Goal: Task Accomplishment & Management: Complete application form

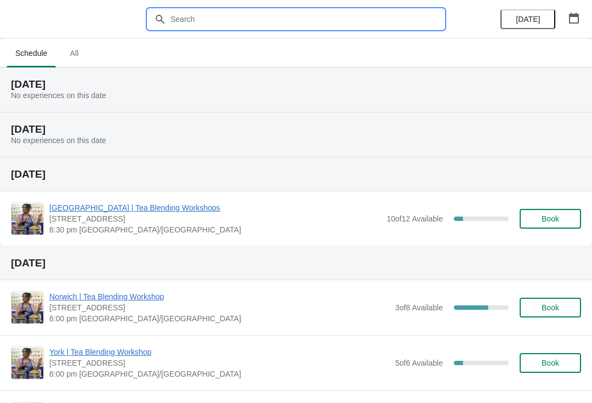
click at [267, 14] on input "text" at bounding box center [307, 19] width 274 height 20
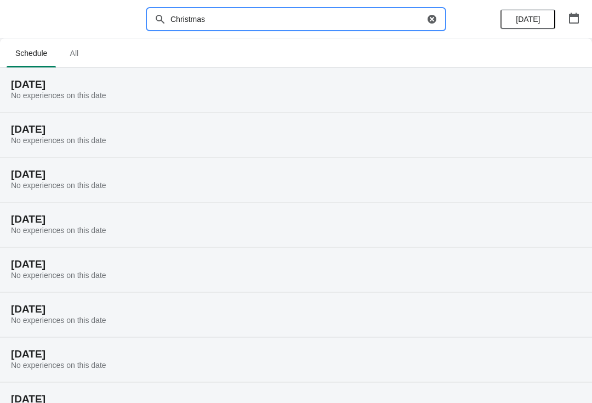
click at [271, 20] on input "Christmas" at bounding box center [297, 19] width 254 height 20
type input "C"
click at [570, 18] on icon "button" at bounding box center [574, 18] width 10 height 11
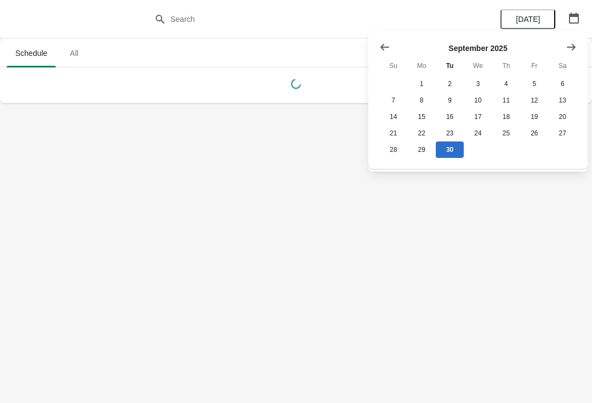
click at [572, 41] on button "Show next month, October 2025" at bounding box center [572, 47] width 20 height 20
click at [551, 40] on div "[DATE] Su Mo Tu We Th Fr Sa 1 2 3 4 5 6 7 8 9 10 11 12 13 14 15 16 17 18 19 20 …" at bounding box center [474, 95] width 206 height 125
click at [565, 46] on button "Show next month, November 2025" at bounding box center [572, 47] width 20 height 20
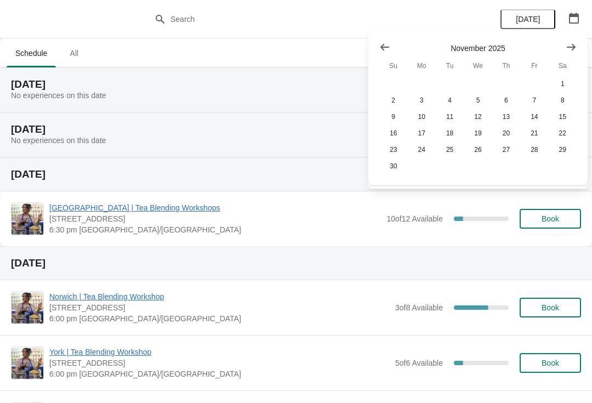
click at [563, 51] on button "Show next month, December 2025" at bounding box center [572, 47] width 20 height 20
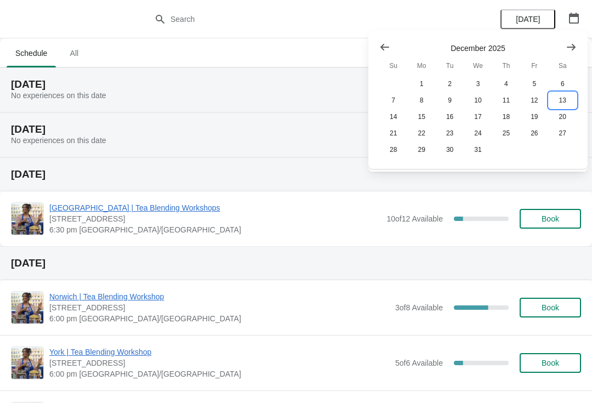
click at [554, 95] on button "13" at bounding box center [563, 100] width 28 height 16
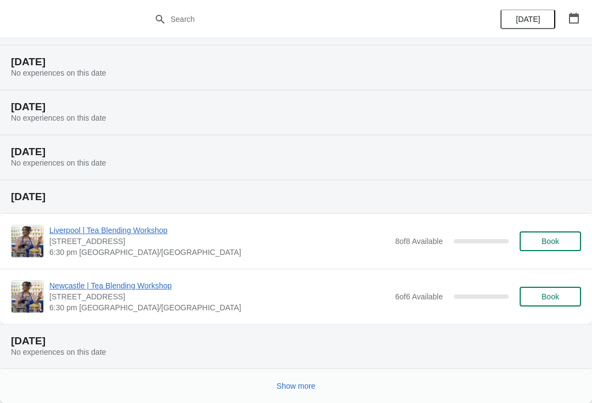
scroll to position [866, 0]
click at [303, 383] on span "Show more" at bounding box center [296, 386] width 39 height 9
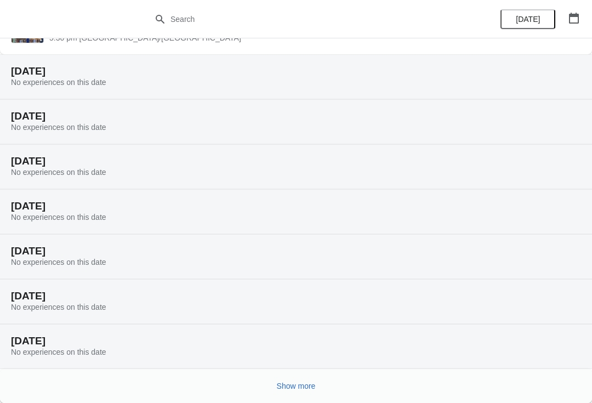
scroll to position [1491, 0]
click at [309, 385] on span "Show more" at bounding box center [296, 386] width 39 height 9
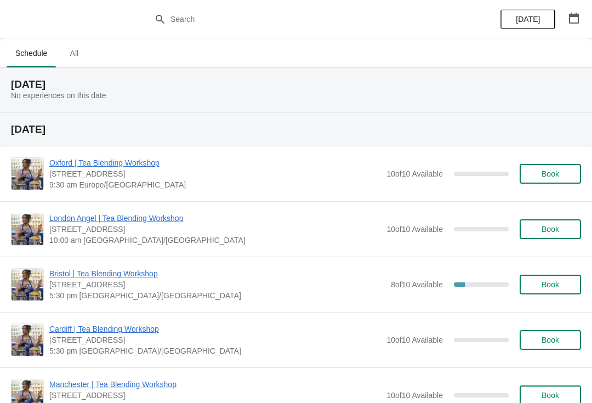
scroll to position [0, 0]
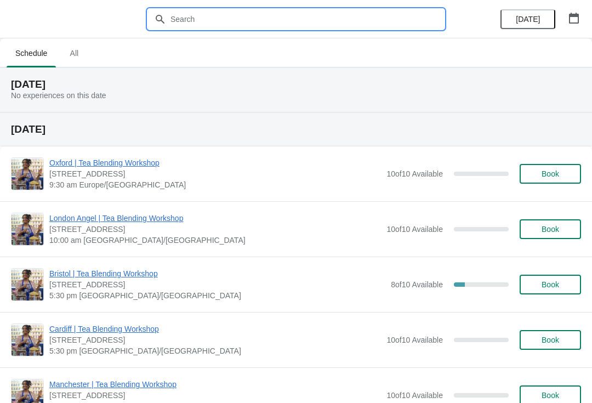
click at [262, 13] on input "text" at bounding box center [307, 19] width 274 height 20
type input "L"
click at [576, 21] on icon "button" at bounding box center [574, 18] width 11 height 11
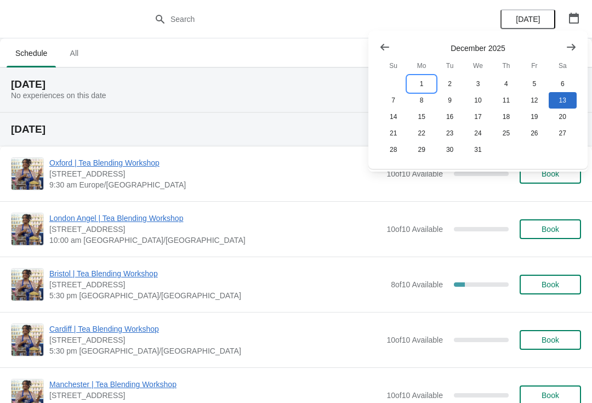
click at [418, 84] on button "1" at bounding box center [421, 84] width 28 height 16
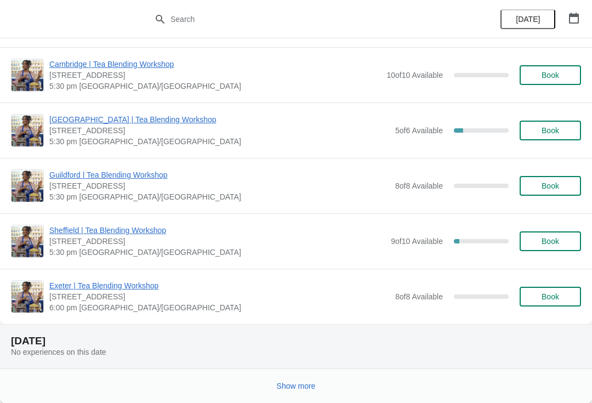
scroll to position [1143, 0]
click at [295, 384] on span "Show more" at bounding box center [296, 386] width 39 height 9
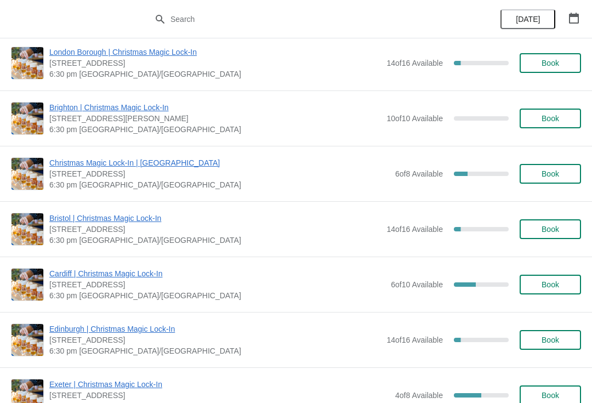
scroll to position [1660, 0]
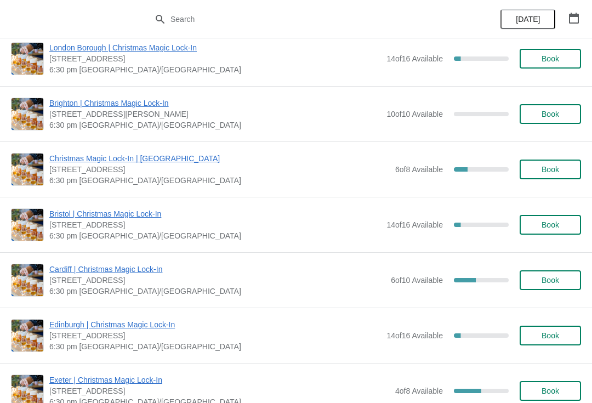
click at [138, 268] on span "Cardiff | Christmas Magic Lock-In" at bounding box center [217, 269] width 336 height 11
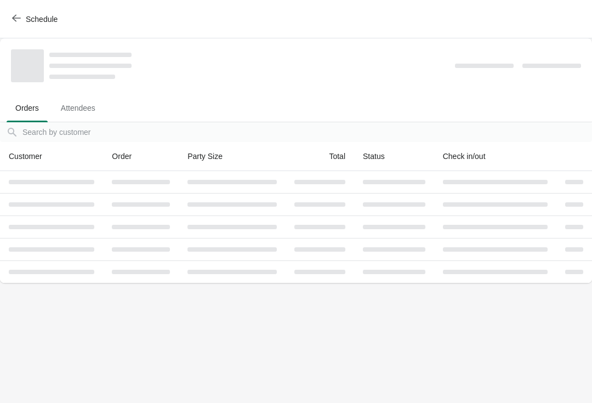
scroll to position [0, 0]
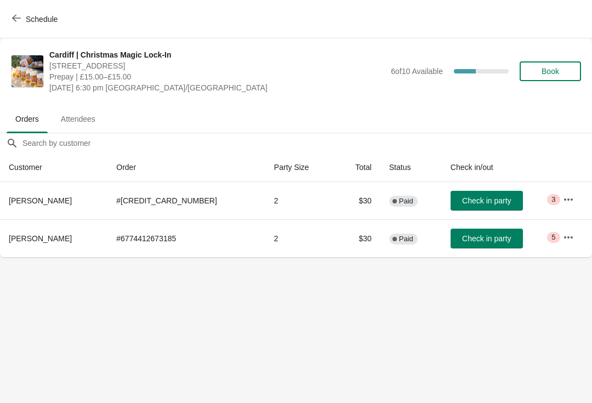
click at [565, 234] on icon "button" at bounding box center [568, 237] width 11 height 11
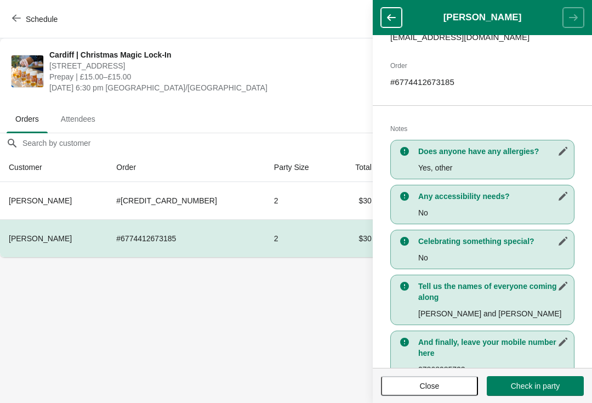
scroll to position [160, 0]
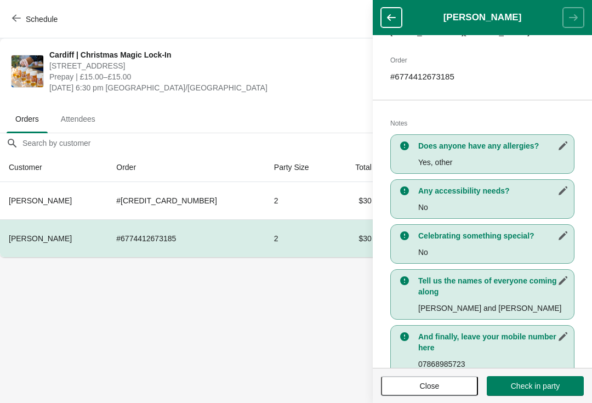
click at [494, 154] on div "Does anyone have any allergies? Yes, other" at bounding box center [482, 153] width 184 height 39
click at [488, 148] on h3 "Does anyone have any allergies?" at bounding box center [493, 145] width 150 height 11
click at [563, 143] on icon "button" at bounding box center [563, 145] width 11 height 11
select select "Yes, other"
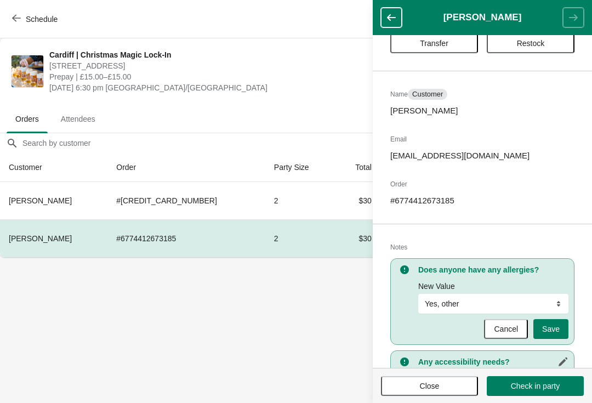
scroll to position [39, 0]
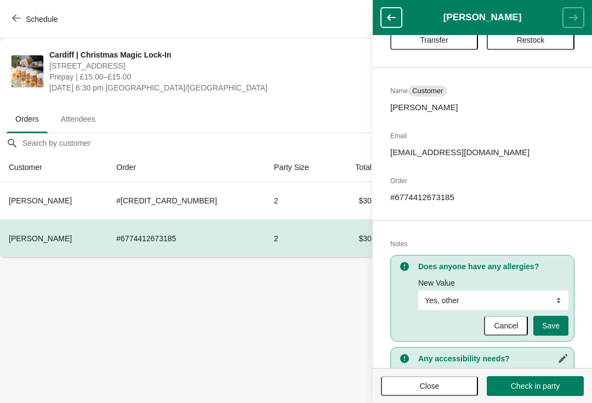
click at [502, 264] on h3 "Does anyone have any allergies?" at bounding box center [493, 266] width 150 height 11
click at [498, 323] on span "Cancel" at bounding box center [506, 325] width 24 height 9
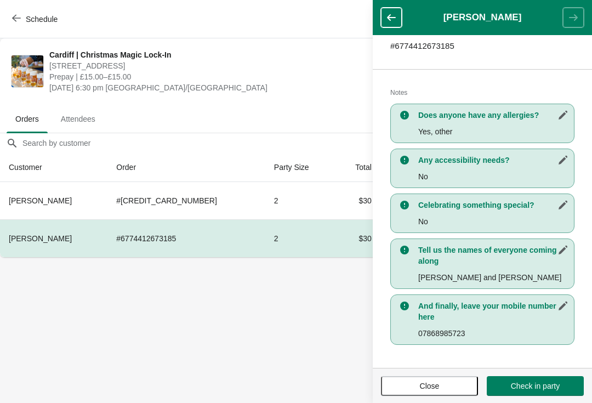
scroll to position [190, 0]
click at [564, 118] on icon "button" at bounding box center [563, 115] width 11 height 11
select select "Yes, other"
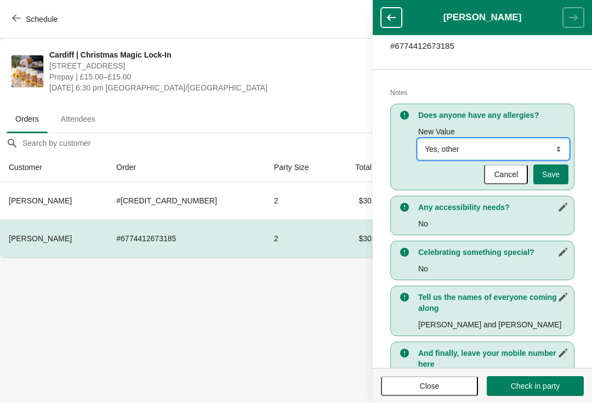
click at [506, 143] on select "No Yes, nuts Yes, wheat Yes, other" at bounding box center [493, 149] width 150 height 20
click at [541, 78] on div "Actions Transfer Restock Name Customer [PERSON_NAME] Email [EMAIL_ADDRESS][DOMA…" at bounding box center [482, 201] width 219 height 333
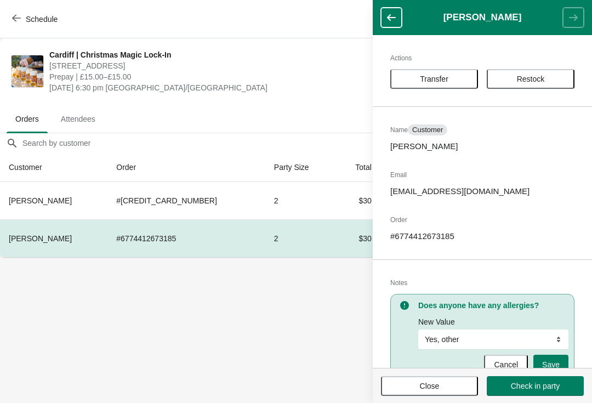
scroll to position [0, 0]
click at [526, 265] on div "Actions Transfer Restock Name Customer [PERSON_NAME] Email [EMAIL_ADDRESS][DOMA…" at bounding box center [482, 201] width 219 height 333
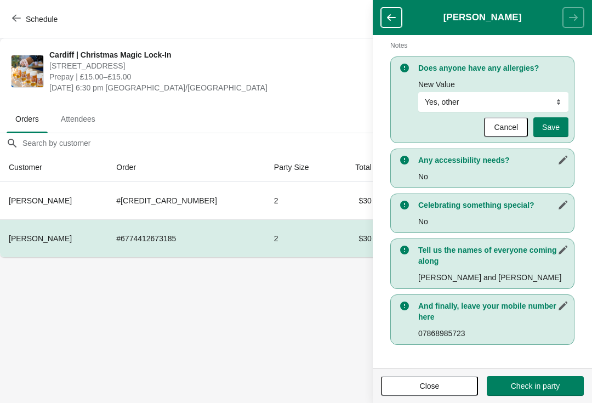
scroll to position [237, 0]
click at [545, 106] on select "No Yes, nuts Yes, wheat Yes, other" at bounding box center [493, 102] width 150 height 20
click at [556, 165] on button "button" at bounding box center [563, 160] width 20 height 20
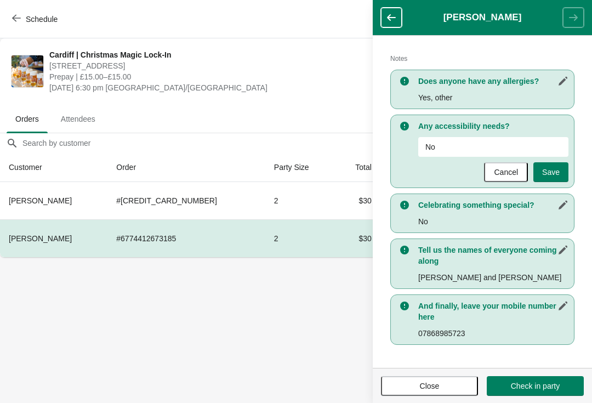
scroll to position [224, 0]
click at [483, 147] on input "No" at bounding box center [493, 147] width 150 height 20
click at [514, 92] on p "Yes, other" at bounding box center [493, 97] width 150 height 11
click at [559, 82] on icon "button" at bounding box center [563, 81] width 11 height 11
select select "Yes, other"
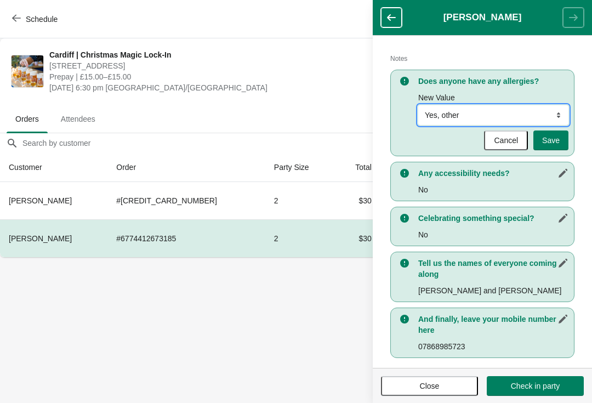
click at [469, 116] on select "No Yes, nuts Yes, wheat Yes, other" at bounding box center [493, 115] width 150 height 20
click at [462, 118] on select "No Yes, nuts Yes, wheat Yes, other" at bounding box center [493, 115] width 150 height 20
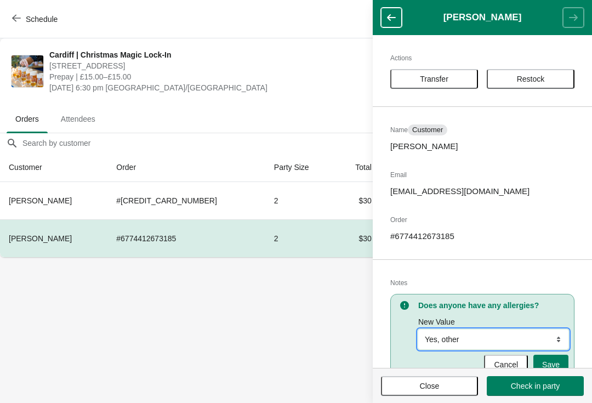
scroll to position [0, 0]
click at [516, 199] on div "Actions Transfer Restock Name Customer [PERSON_NAME] Email [EMAIL_ADDRESS][DOMA…" at bounding box center [482, 201] width 219 height 333
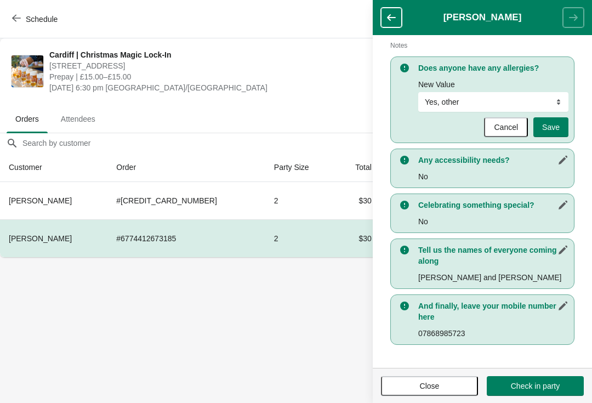
scroll to position [237, 0]
click at [563, 158] on icon "button" at bounding box center [563, 160] width 11 height 11
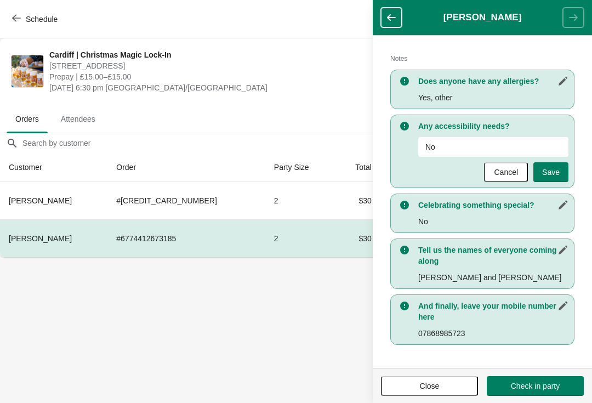
scroll to position [224, 0]
click at [462, 138] on input "No" at bounding box center [493, 147] width 150 height 20
click at [454, 132] on div "Any accessibility needs? New Value No Cancel Save" at bounding box center [482, 151] width 184 height 73
click at [470, 139] on input "No" at bounding box center [493, 147] width 150 height 20
click at [446, 141] on input "No" at bounding box center [493, 147] width 150 height 20
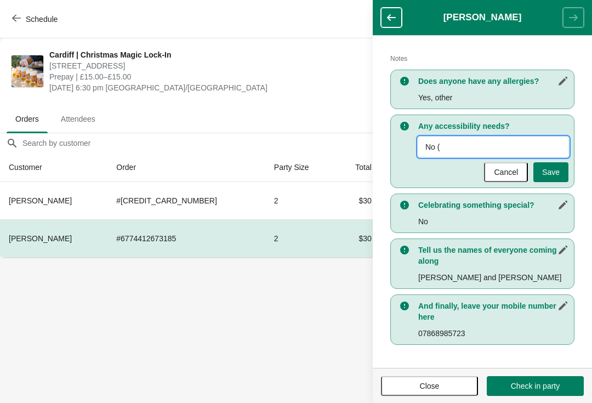
click at [473, 138] on input "No (" at bounding box center [493, 147] width 150 height 20
click at [455, 142] on input "No (" at bounding box center [493, 147] width 150 height 20
type input "No ([PERSON_NAME] allergic to Apple and Strawberry)"
click at [550, 163] on button "Save" at bounding box center [551, 172] width 35 height 20
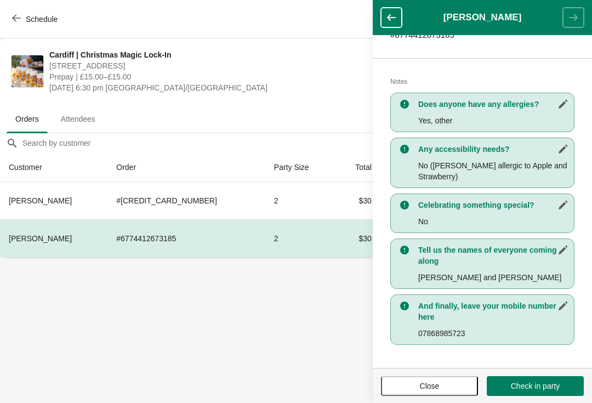
scroll to position [201, 0]
click at [434, 382] on span "Close" at bounding box center [430, 386] width 20 height 9
